Goal: Information Seeking & Learning: Understand process/instructions

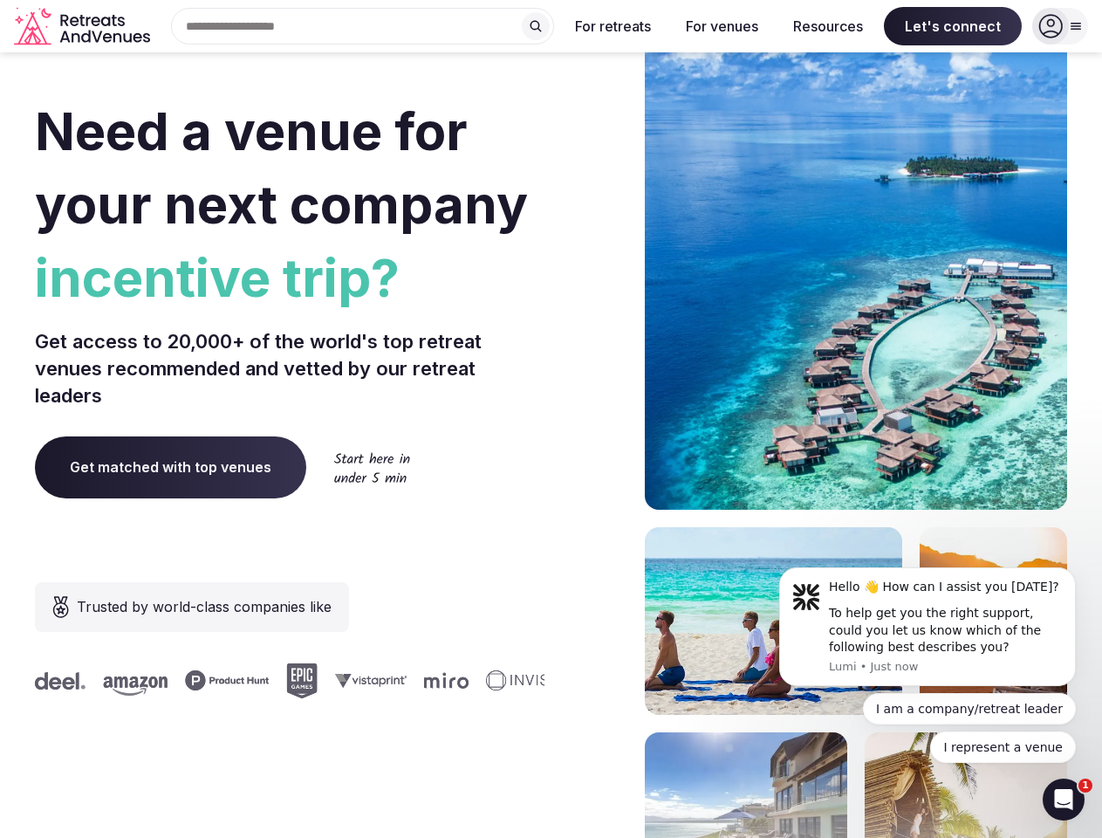
click at [551, 419] on div "Need a venue for your next company incentive trip? Get access to 20,000+ of the…" at bounding box center [551, 523] width 1033 height 1052
click at [363, 26] on div "Search Popular Destinations [GEOGRAPHIC_DATA], [GEOGRAPHIC_DATA] [GEOGRAPHIC_DA…" at bounding box center [355, 26] width 397 height 37
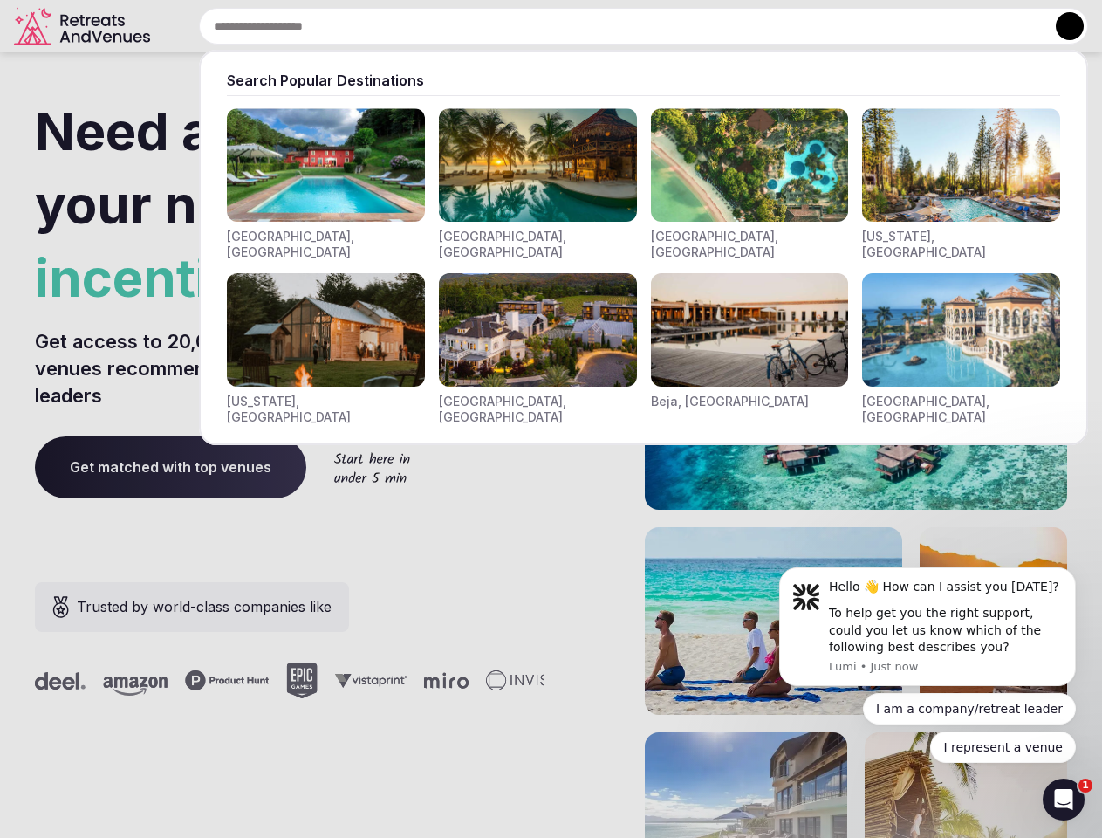
click at [536, 26] on input "text" at bounding box center [643, 26] width 889 height 37
click at [614, 26] on input "text" at bounding box center [643, 26] width 889 height 37
click at [722, 26] on input "text" at bounding box center [643, 26] width 889 height 37
click at [828, 26] on input "text" at bounding box center [643, 26] width 889 height 37
click at [953, 26] on input "text" at bounding box center [643, 26] width 889 height 37
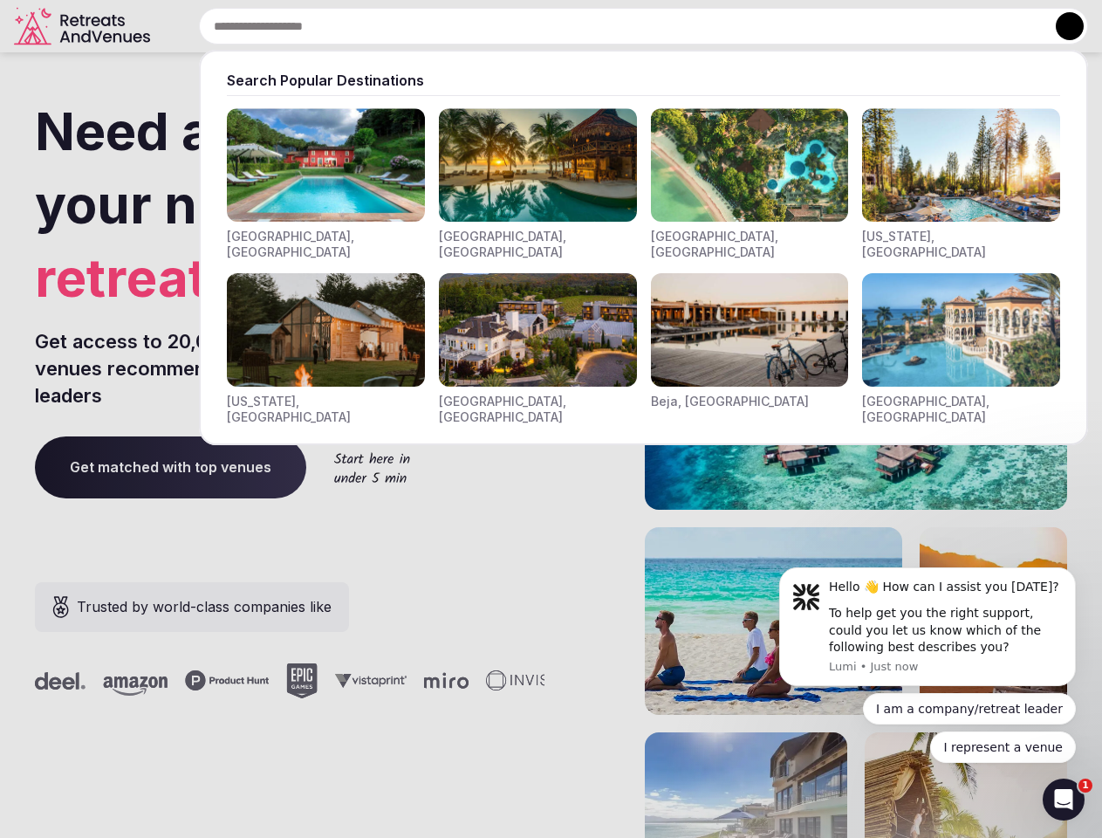
click at [1060, 26] on button at bounding box center [1070, 26] width 28 height 28
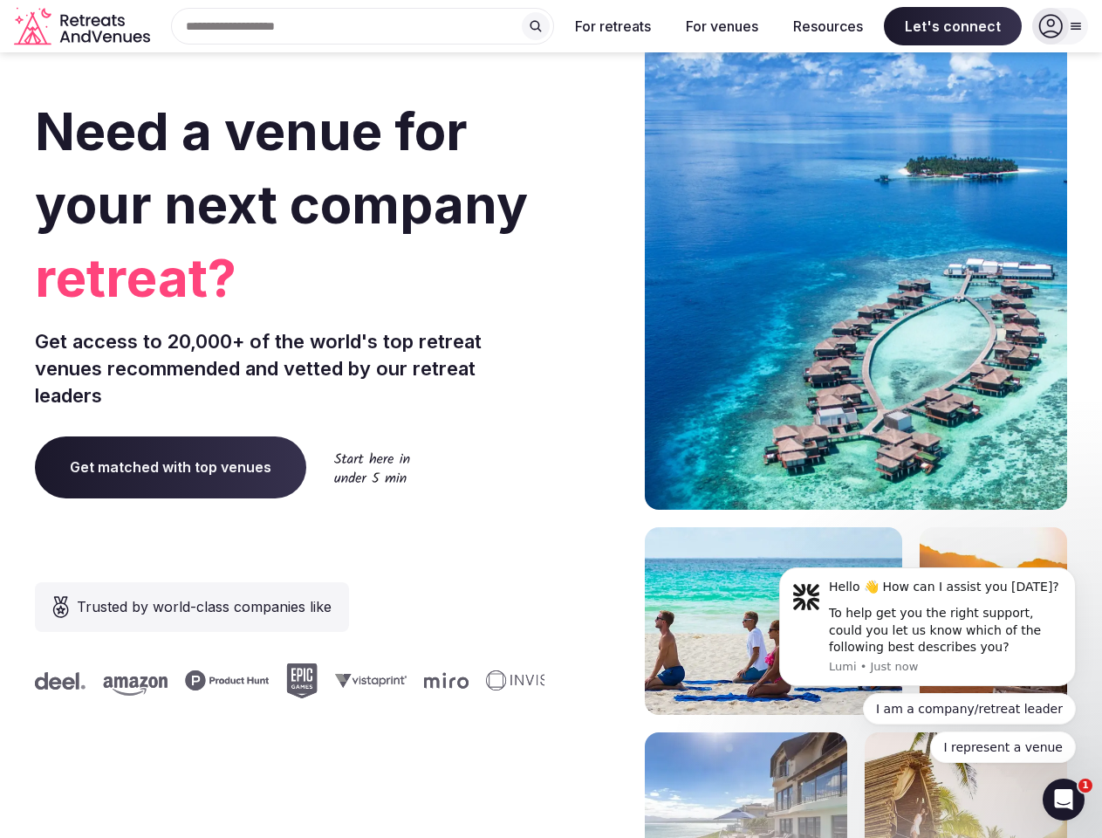
click at [928, 627] on div "To help get you the right support, could you let us know which of the following…" at bounding box center [946, 630] width 234 height 51
